Goal: Task Accomplishment & Management: Complete application form

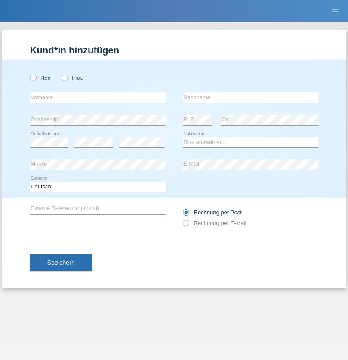
radio input "true"
click at [98, 97] on input "text" at bounding box center [98, 97] width 136 height 11
type input "Ilija"
click at [251, 97] on input "text" at bounding box center [251, 97] width 136 height 11
type input "Pajmakoski"
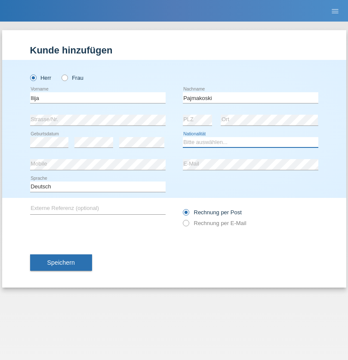
select select "HR"
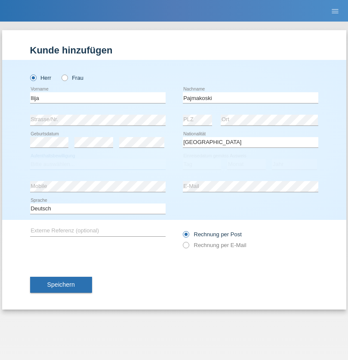
select select "C"
select select "15"
select select "06"
select select "2021"
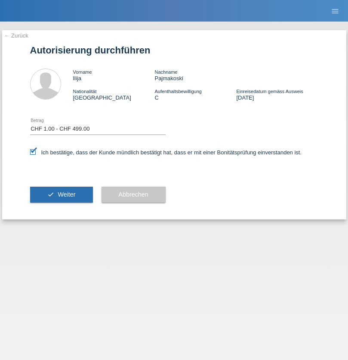
select select "1"
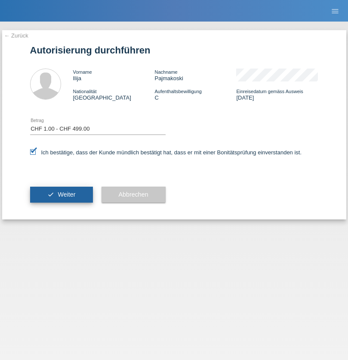
click at [61, 194] on span "Weiter" at bounding box center [67, 194] width 18 height 7
